Goal: Check status

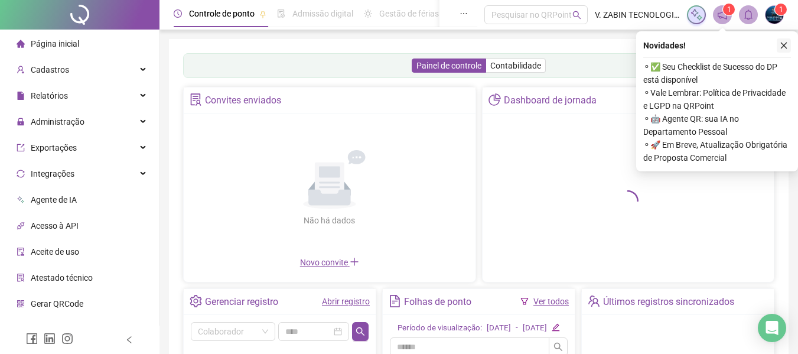
click at [787, 40] on button "button" at bounding box center [784, 45] width 14 height 14
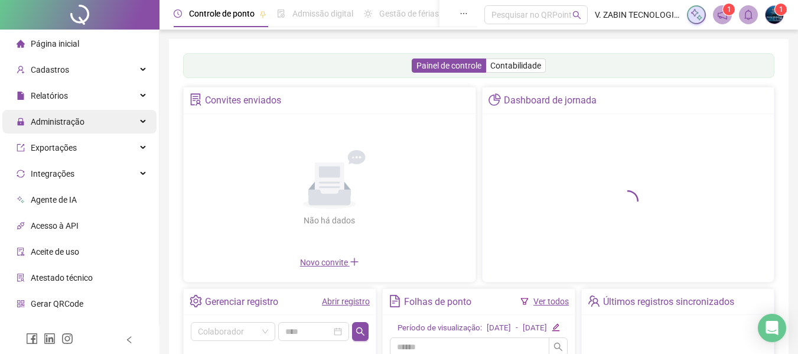
click at [133, 119] on div "Administração" at bounding box center [79, 122] width 154 height 24
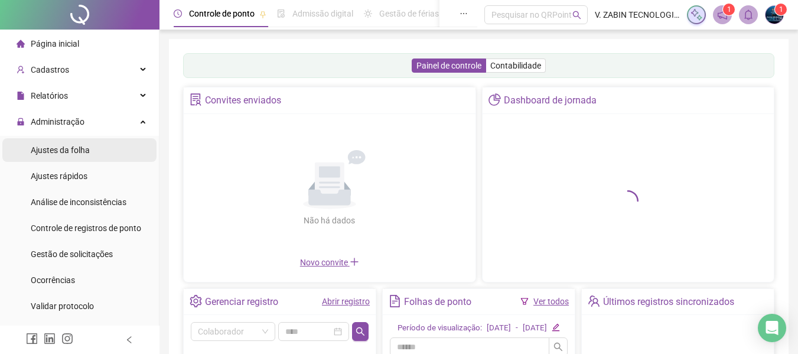
click at [94, 147] on li "Ajustes da folha" at bounding box center [79, 150] width 154 height 24
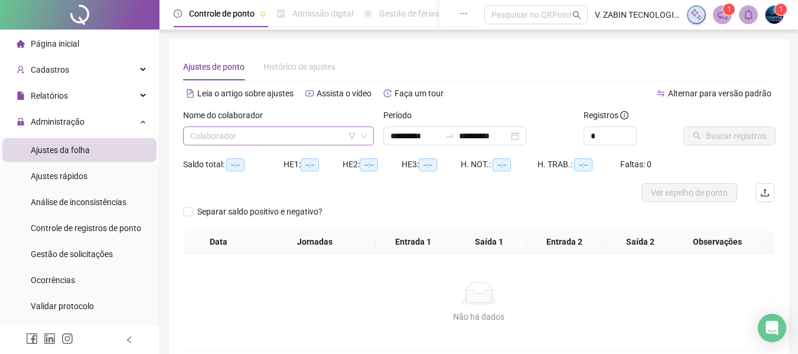
click at [208, 135] on input "search" at bounding box center [273, 136] width 166 height 18
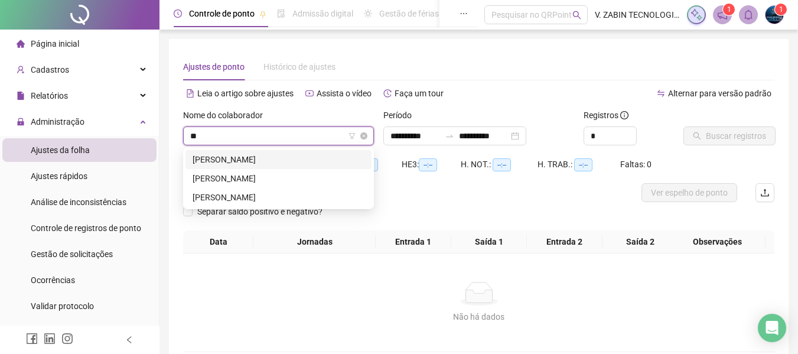
type input "***"
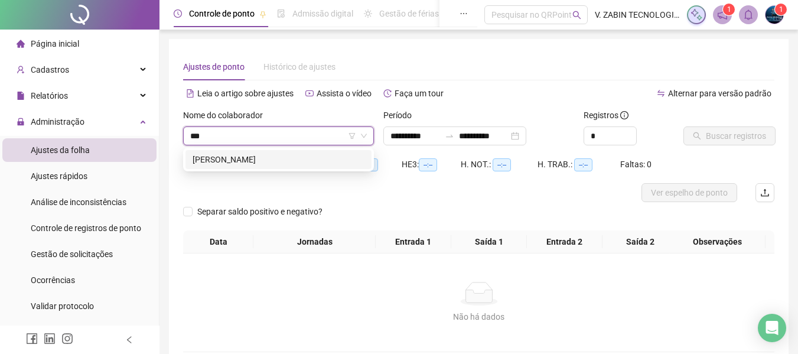
click at [232, 163] on div "[PERSON_NAME]" at bounding box center [279, 159] width 172 height 13
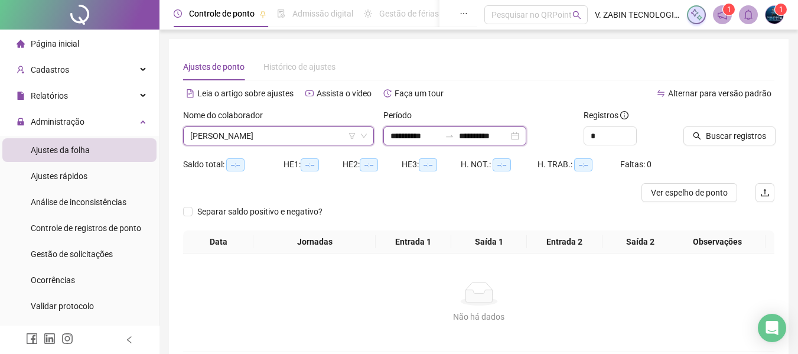
click at [485, 130] on input "**********" at bounding box center [484, 135] width 50 height 13
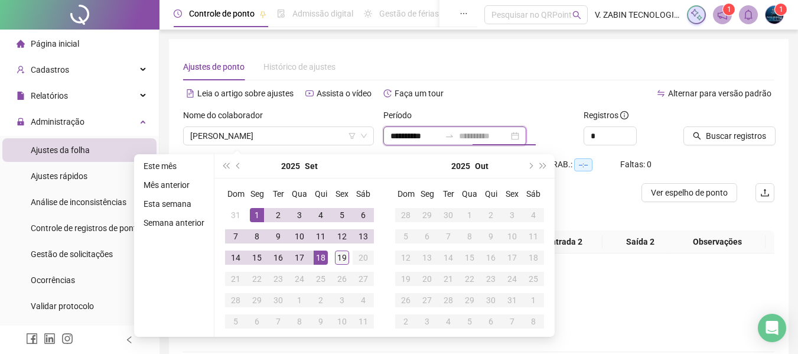
type input "**********"
click at [337, 252] on div "19" at bounding box center [342, 257] width 14 height 14
click at [728, 125] on div at bounding box center [713, 118] width 61 height 18
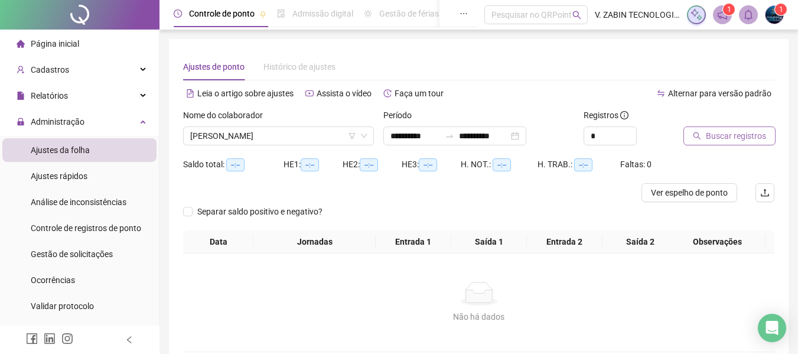
click at [725, 137] on span "Buscar registros" at bounding box center [736, 135] width 60 height 13
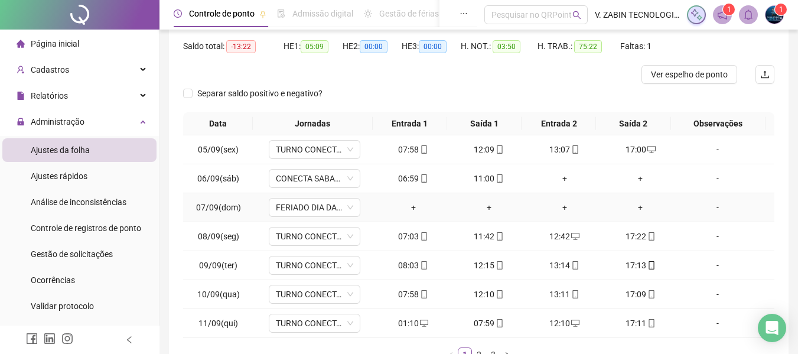
scroll to position [200, 0]
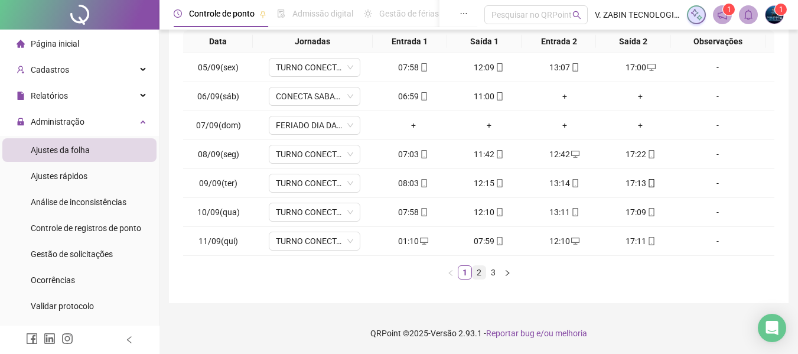
click at [476, 270] on link "2" at bounding box center [478, 272] width 13 height 13
click at [469, 275] on link "1" at bounding box center [464, 272] width 13 height 13
click at [477, 268] on link "2" at bounding box center [478, 272] width 13 height 13
click at [490, 268] on link "3" at bounding box center [493, 272] width 13 height 13
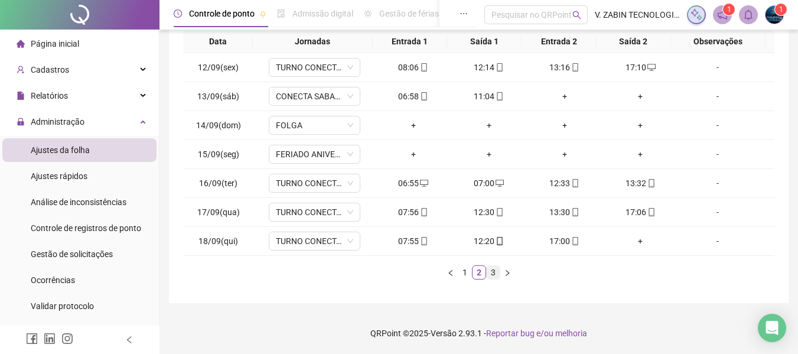
scroll to position [27, 0]
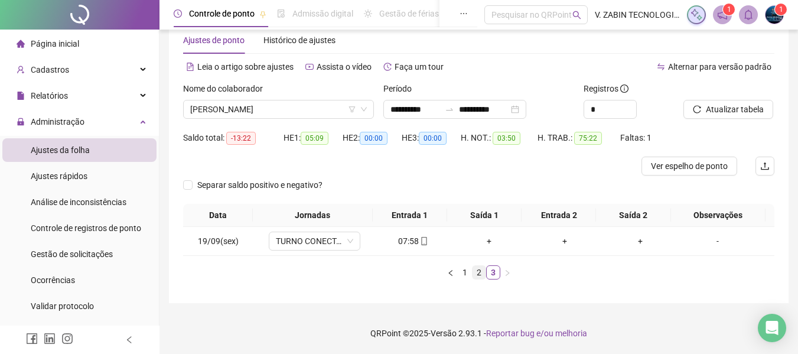
click at [476, 275] on link "2" at bounding box center [478, 272] width 13 height 13
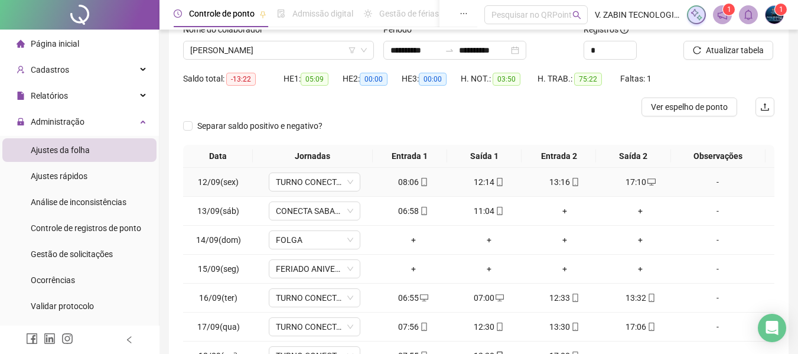
scroll to position [145, 0]
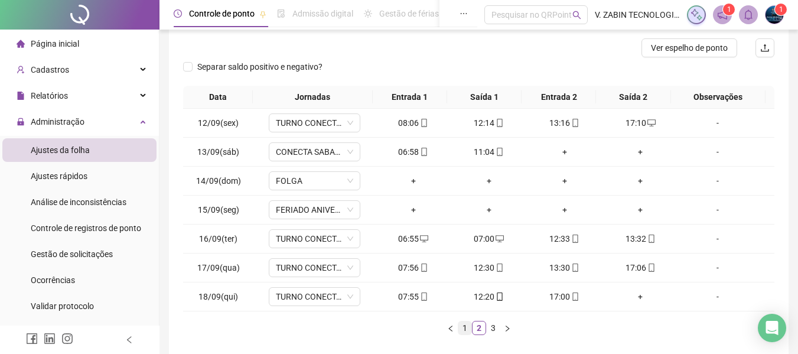
click at [467, 325] on link "1" at bounding box center [464, 327] width 13 height 13
